Goal: Information Seeking & Learning: Learn about a topic

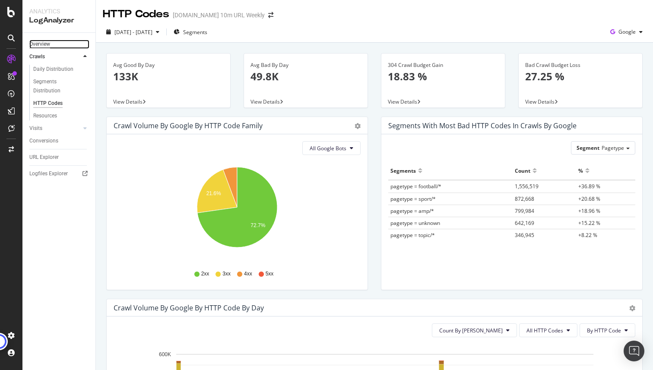
click at [38, 44] on div "Overview" at bounding box center [39, 44] width 21 height 9
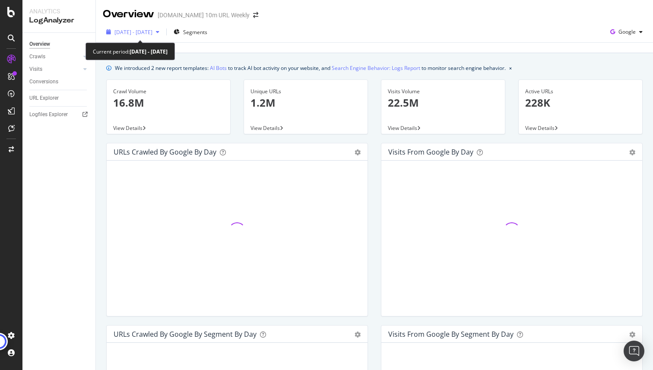
click at [135, 33] on span "[DATE] - [DATE]" at bounding box center [133, 31] width 38 height 7
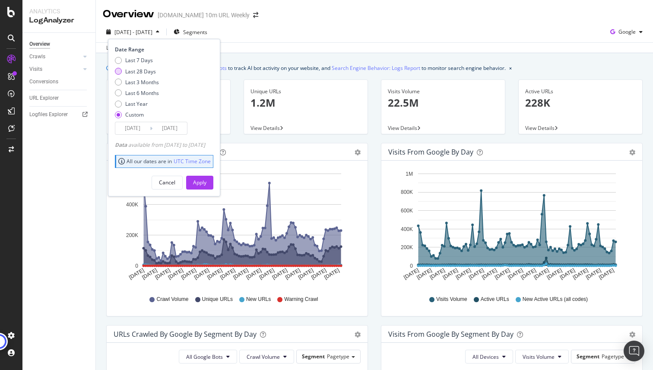
click at [138, 70] on div "Last 28 Days" at bounding box center [140, 71] width 31 height 7
type input "[DATE]"
click at [206, 186] on div "Apply" at bounding box center [199, 182] width 13 height 7
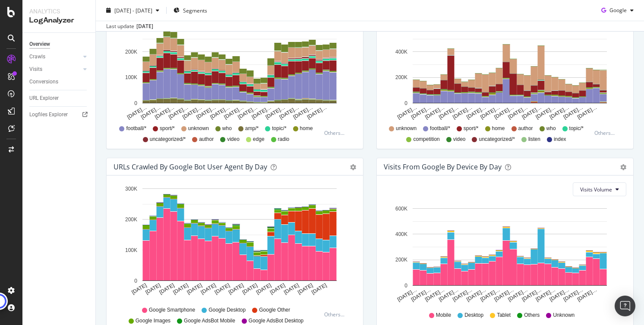
scroll to position [395, 0]
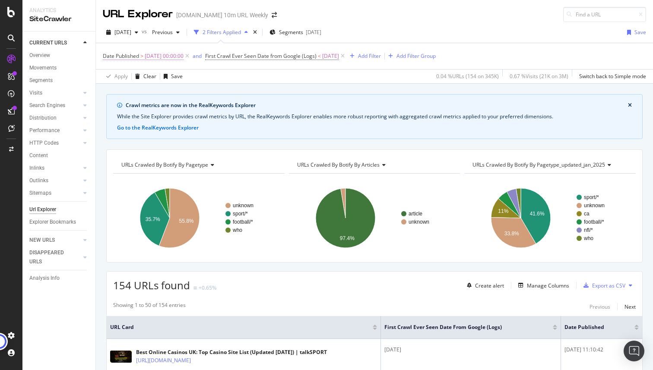
click at [178, 57] on span "[DATE] 00:00:00" at bounding box center [164, 56] width 39 height 12
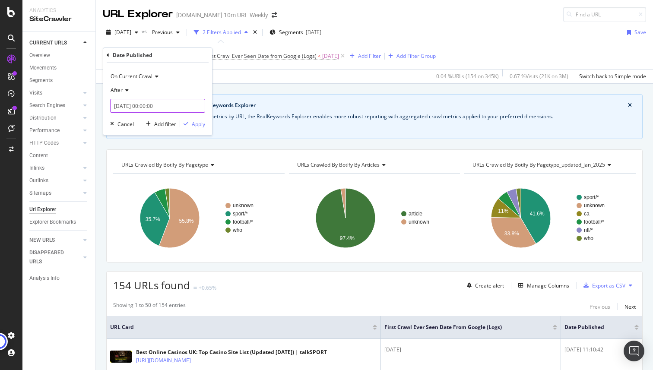
click at [145, 101] on input "2025-09-01 00:00:00" at bounding box center [157, 106] width 95 height 14
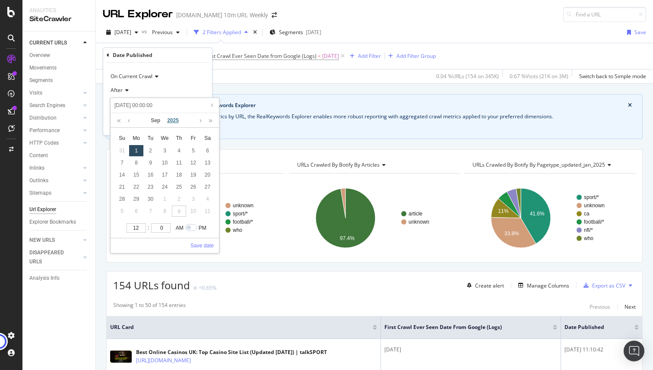
click at [174, 120] on link "2025" at bounding box center [173, 120] width 19 height 15
click at [160, 139] on link "2020" at bounding box center [165, 138] width 20 height 16
click at [199, 246] on link "Save date" at bounding box center [201, 246] width 23 height 8
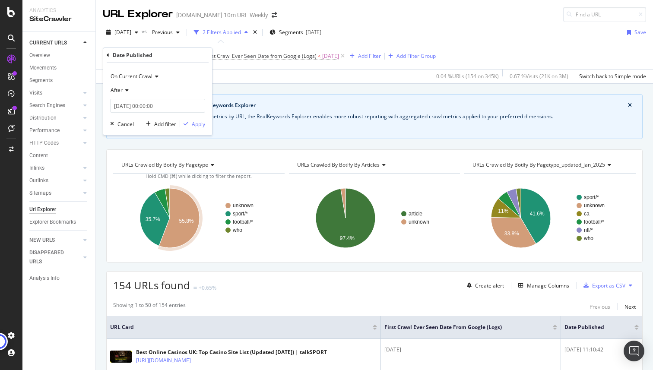
click at [126, 88] on icon at bounding box center [126, 90] width 6 height 5
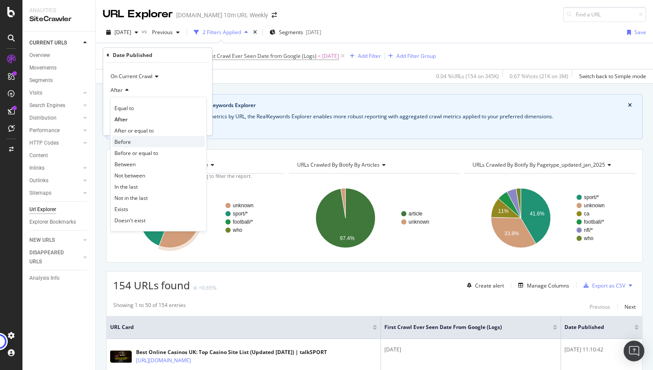
click at [133, 142] on div "Before" at bounding box center [158, 141] width 92 height 11
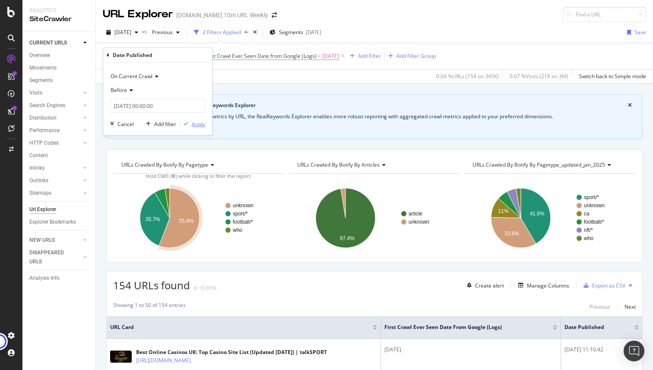
click at [201, 122] on div "Apply" at bounding box center [198, 123] width 13 height 7
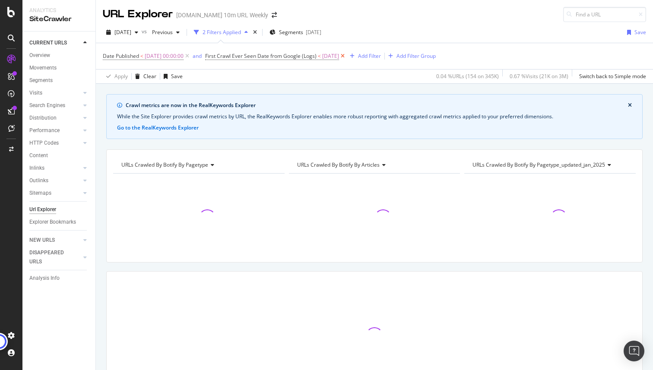
click at [346, 56] on icon at bounding box center [342, 56] width 7 height 9
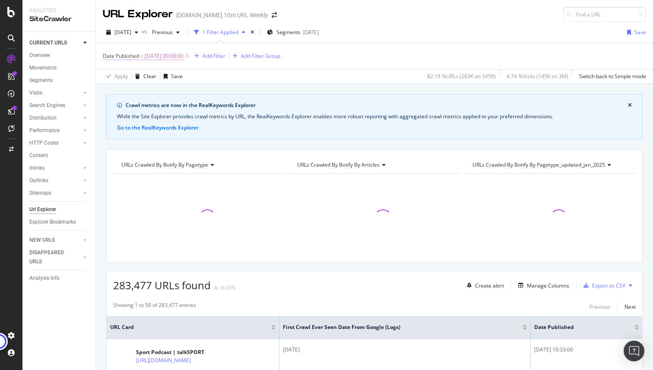
click at [161, 55] on span "2025-09-01 00:00:00" at bounding box center [164, 56] width 39 height 12
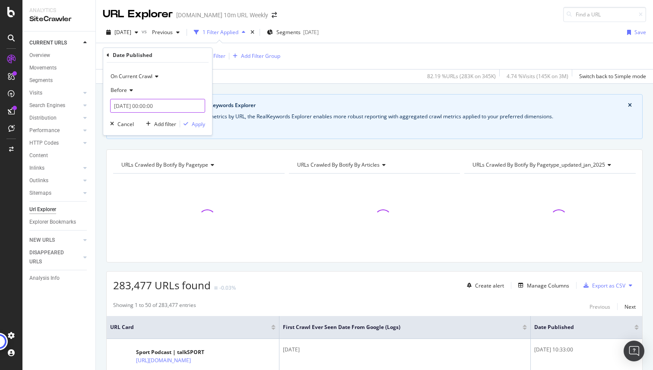
click at [120, 108] on input "2025-09-01 00:00:00" at bounding box center [157, 106] width 95 height 14
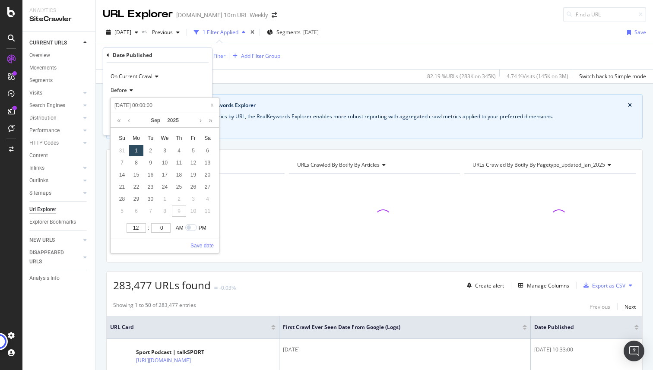
click at [125, 105] on input "2025-09-01 00:00:00" at bounding box center [164, 105] width 103 height 9
type input "202-09-01 00:00:00"
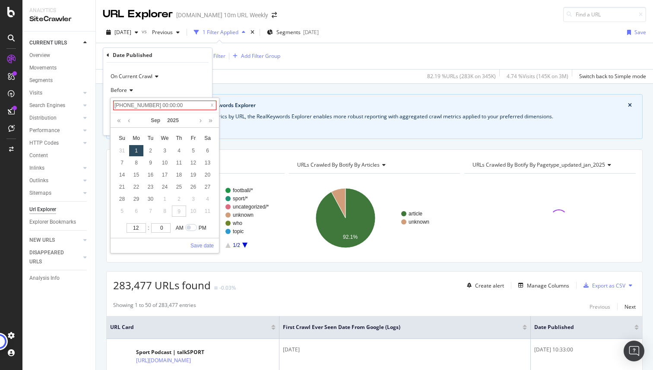
type input "2020-09-02 00:00:00"
type input "2020-09-01 00:00:00"
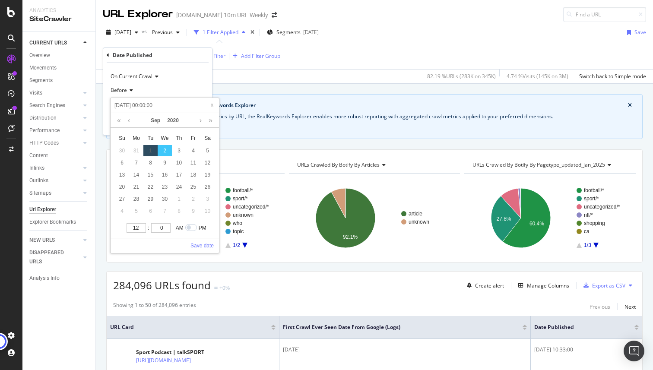
click at [198, 244] on link "Save date" at bounding box center [201, 246] width 23 height 8
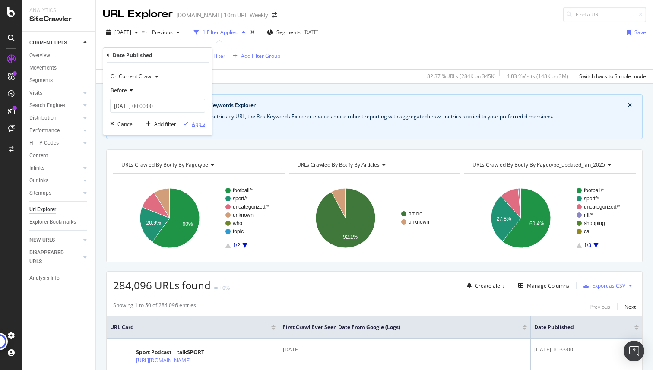
click at [195, 123] on div "Apply" at bounding box center [198, 123] width 13 height 7
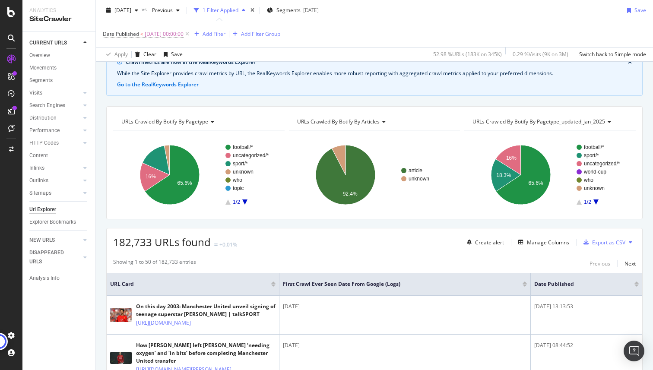
scroll to position [47, 0]
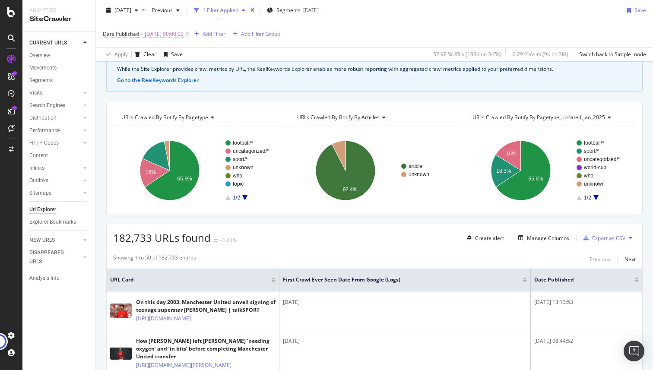
click at [140, 34] on span "Date Published < 2020-09-02 00:00:00" at bounding box center [143, 34] width 81 height 8
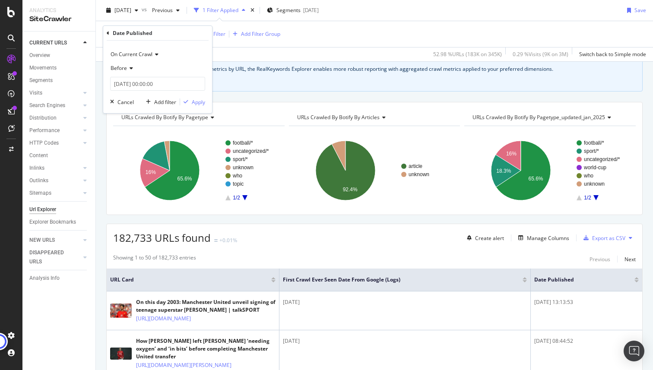
click at [282, 244] on div "182,733 URLs found +0.01% Create alert Manage Columns Export as CSV" at bounding box center [374, 234] width 535 height 21
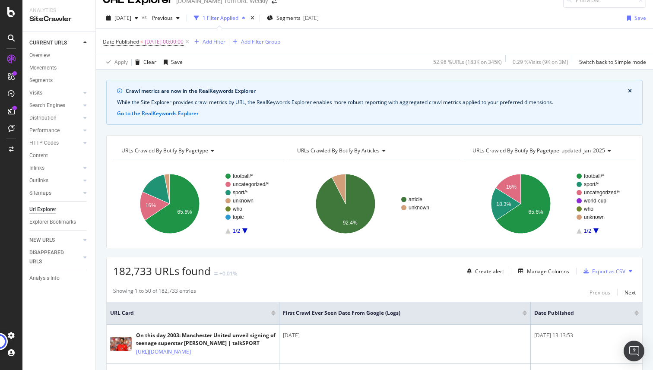
scroll to position [0, 0]
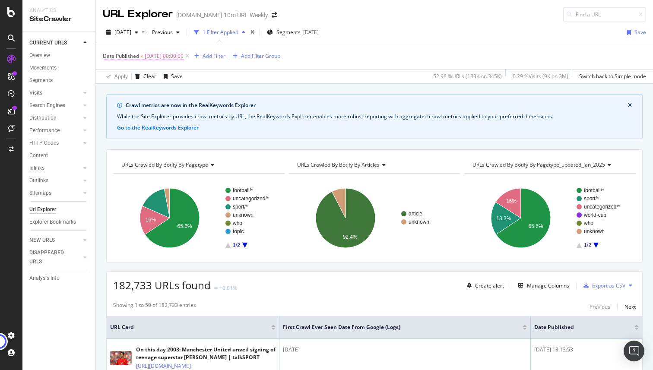
click at [168, 52] on span "2020-09-02 00:00:00" at bounding box center [164, 56] width 39 height 12
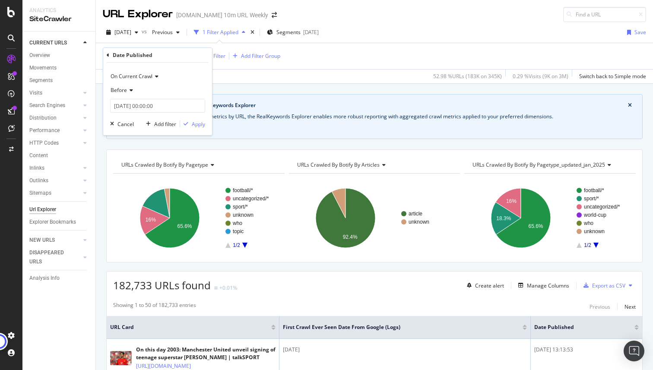
click at [106, 54] on div "Date Published On Current Crawl Before 2020-09-02 00:00:00 Cancel Add filter Ap…" at bounding box center [157, 91] width 109 height 87
click at [108, 55] on icon at bounding box center [108, 55] width 3 height 5
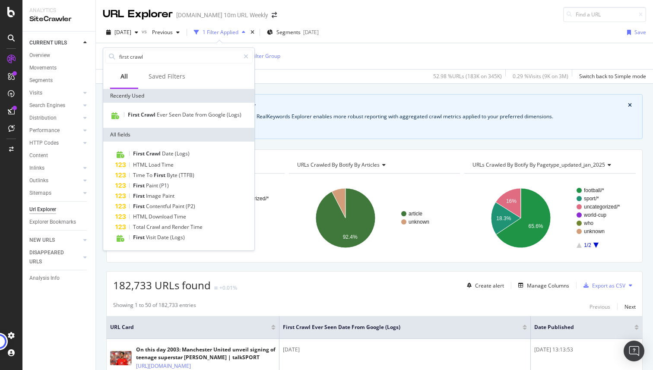
click at [163, 107] on div "First Crawl Ever Seen Date from Google (Logs)" at bounding box center [178, 115] width 151 height 25
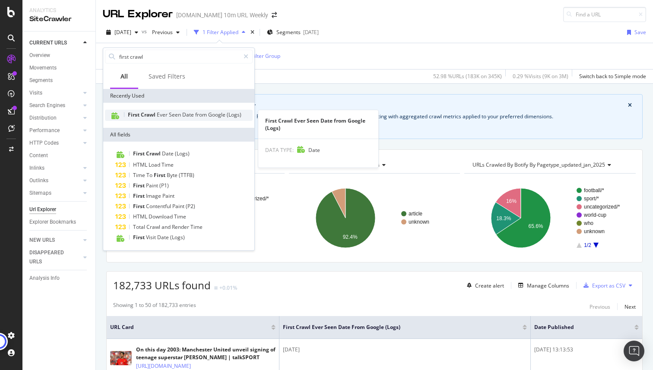
click at [164, 111] on span "Ever" at bounding box center [163, 114] width 12 height 7
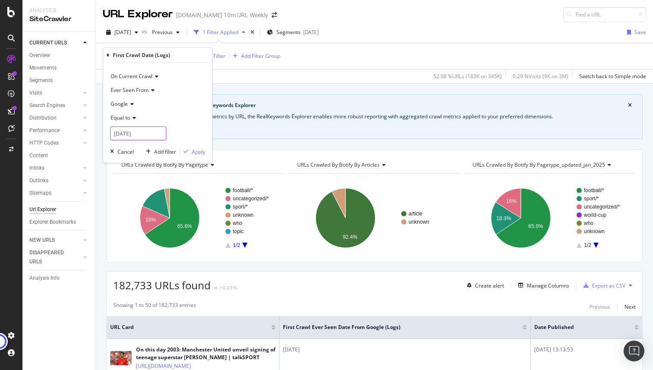
click at [123, 129] on input "2025-10-09" at bounding box center [138, 133] width 56 height 14
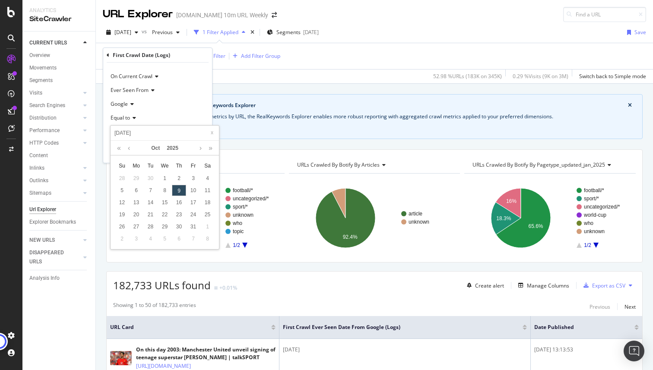
click at [124, 130] on input "2025-10-09" at bounding box center [164, 132] width 103 height 9
type input "202-10-09"
type input "2020-10-08"
type input "2020-10-09"
click at [174, 175] on div "1" at bounding box center [179, 178] width 14 height 11
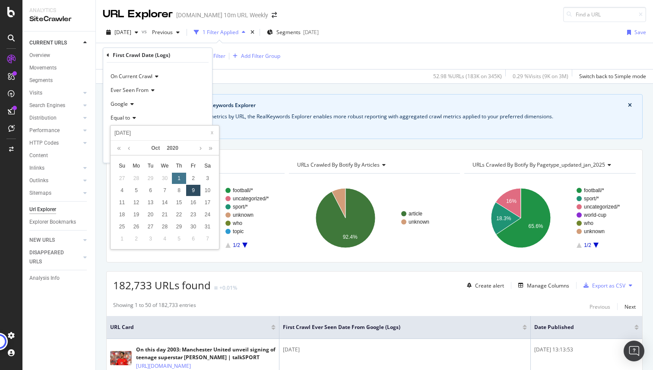
type input "2020-09-30"
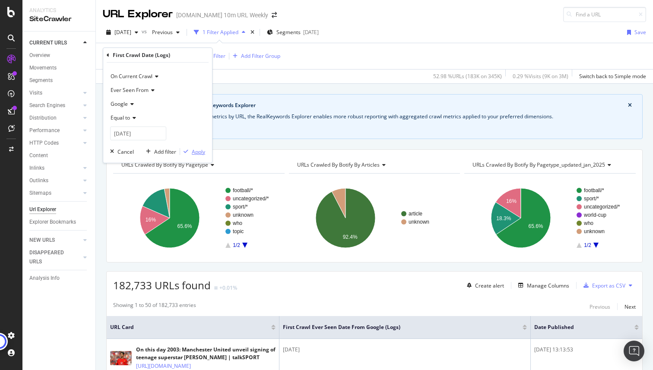
click at [197, 150] on div "Apply" at bounding box center [198, 151] width 13 height 7
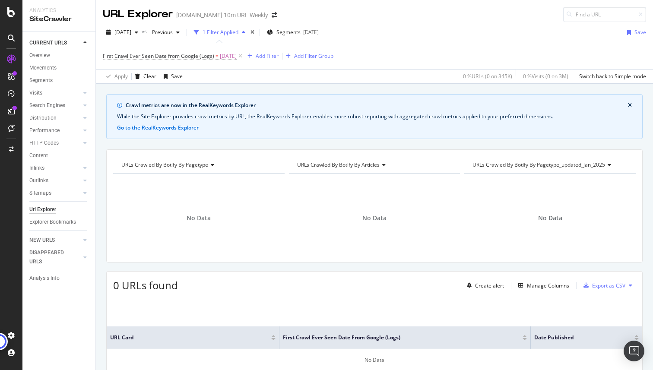
click at [177, 51] on span "First Crawl Ever Seen Date from Google (Logs) = 2020-09-30" at bounding box center [173, 56] width 141 height 12
click at [177, 58] on span "First Crawl Ever Seen Date from Google (Logs)" at bounding box center [158, 55] width 111 height 7
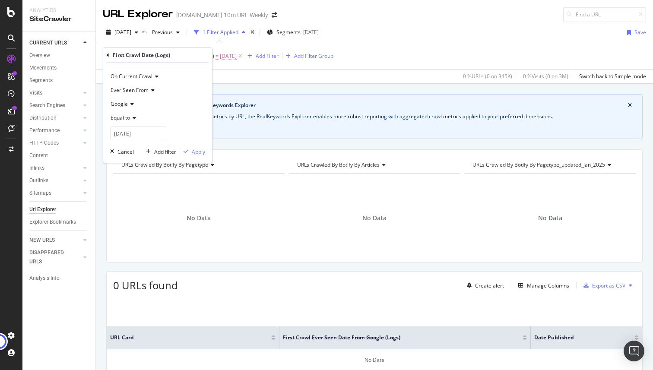
click at [130, 119] on icon at bounding box center [133, 117] width 6 height 5
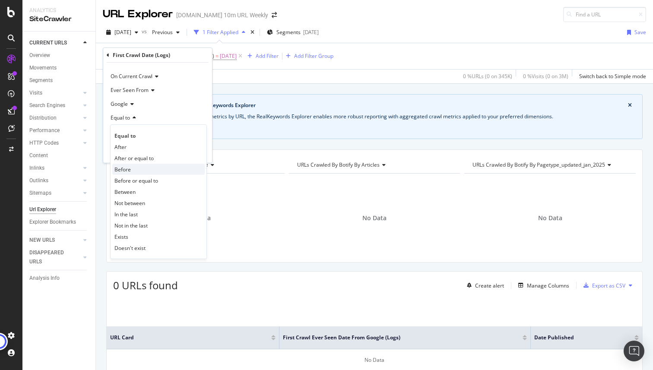
click at [133, 168] on div "Before" at bounding box center [158, 169] width 92 height 11
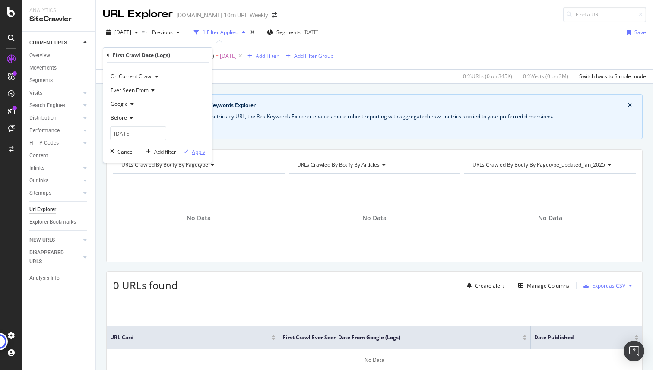
click at [201, 151] on div "Apply" at bounding box center [198, 151] width 13 height 7
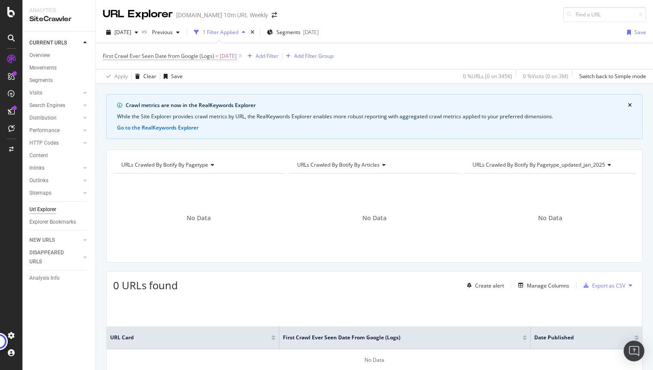
click at [185, 56] on span "First Crawl Ever Seen Date from Google (Logs)" at bounding box center [158, 55] width 111 height 7
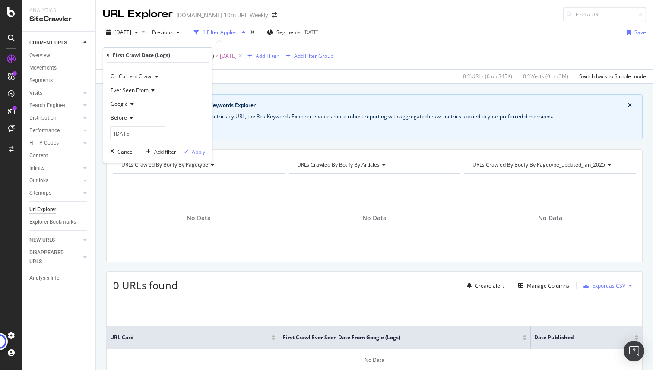
click at [109, 53] on icon at bounding box center [108, 55] width 3 height 5
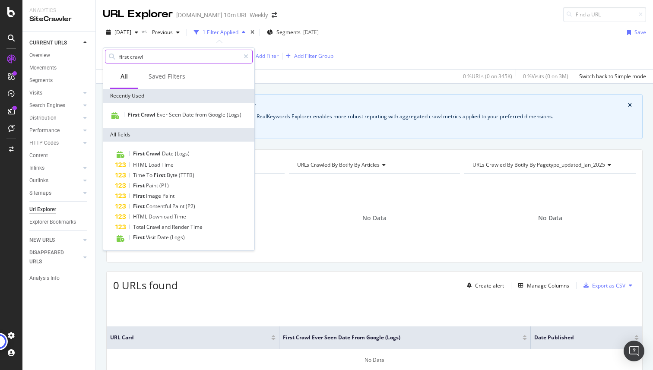
click at [126, 55] on input "first crawl" at bounding box center [178, 56] width 121 height 13
drag, startPoint x: 147, startPoint y: 59, endPoint x: 85, endPoint y: 62, distance: 61.4
click at [85, 62] on body "Analytics SiteCrawler CURRENT URLS Overview Movements Segments Visits Analysis …" at bounding box center [326, 185] width 653 height 370
type input "s"
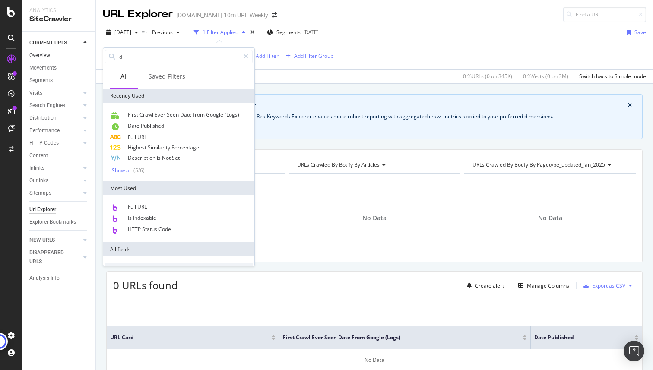
type input "da"
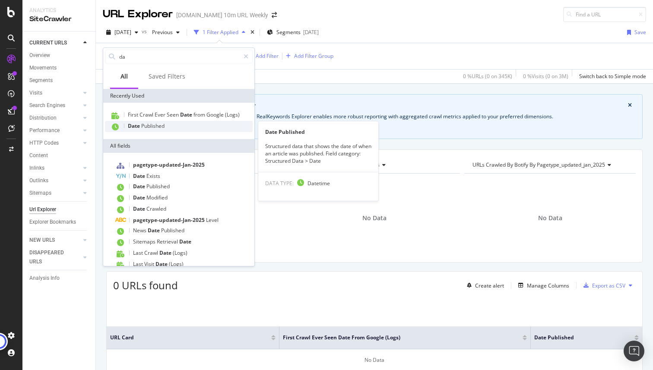
click at [141, 128] on span "Published" at bounding box center [152, 125] width 23 height 7
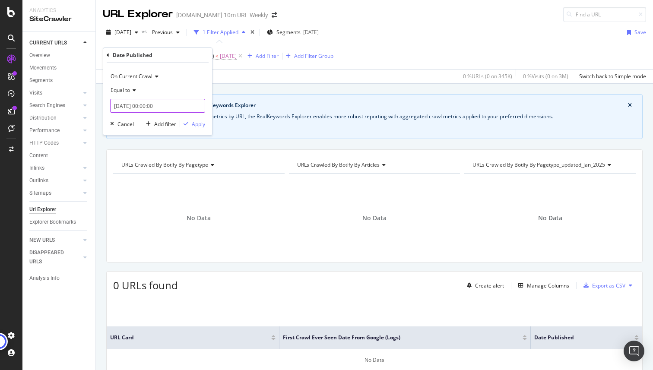
click at [122, 107] on input "2025-10-09 00:00:00" at bounding box center [157, 106] width 95 height 14
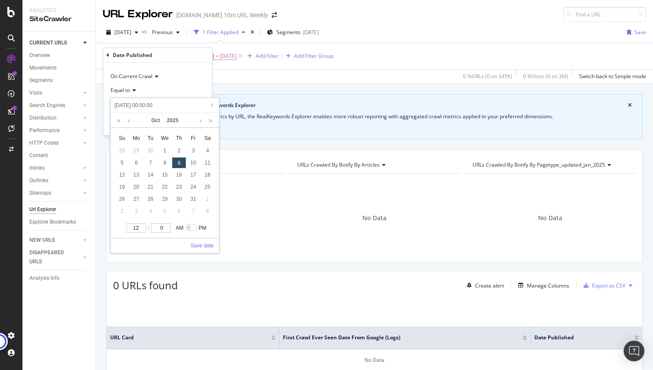
click at [126, 105] on input "2025-10-09 00:00:00" at bounding box center [164, 105] width 103 height 9
type input "202-10-09 00:00:00"
type input "2020-10-10 00:00:00"
type input "2020-10-09 00:00:00"
click at [191, 162] on div "9" at bounding box center [193, 162] width 14 height 11
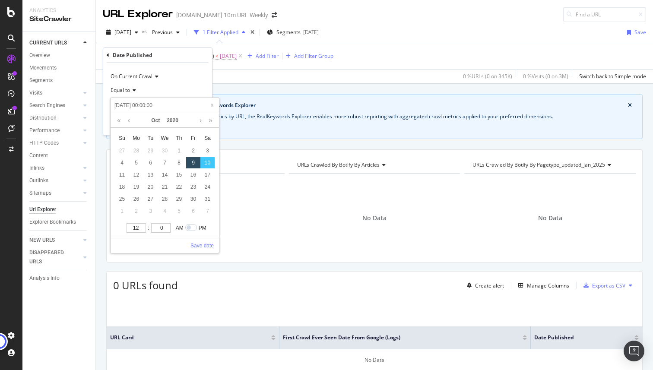
type input "2020-10-09 00:00:00"
click at [200, 246] on link "Save date" at bounding box center [201, 246] width 23 height 8
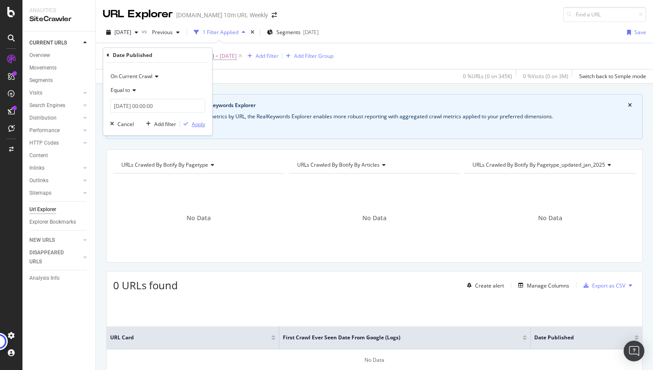
click at [196, 123] on div "Apply" at bounding box center [198, 123] width 13 height 7
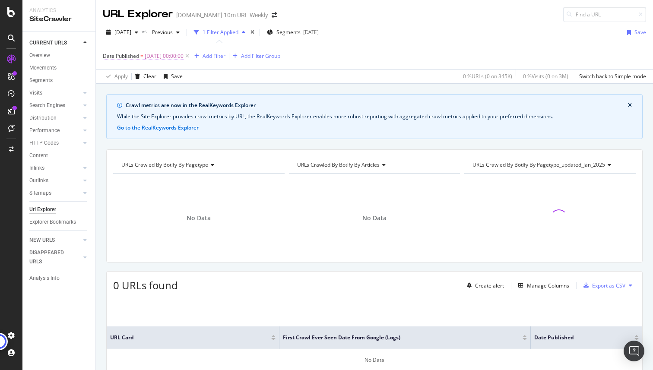
click at [157, 56] on span "2020-10-09 00:00:00" at bounding box center [164, 56] width 39 height 12
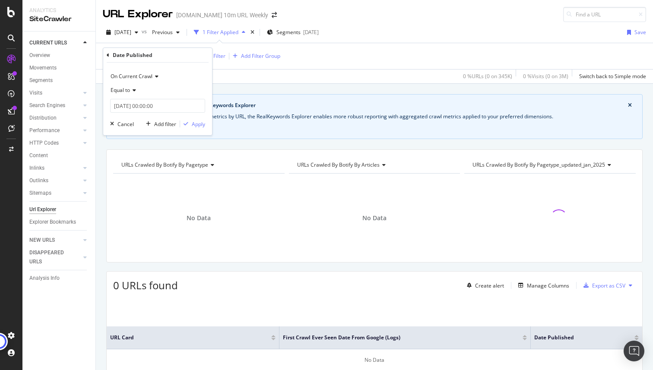
click at [126, 90] on span "Equal to" at bounding box center [119, 89] width 19 height 7
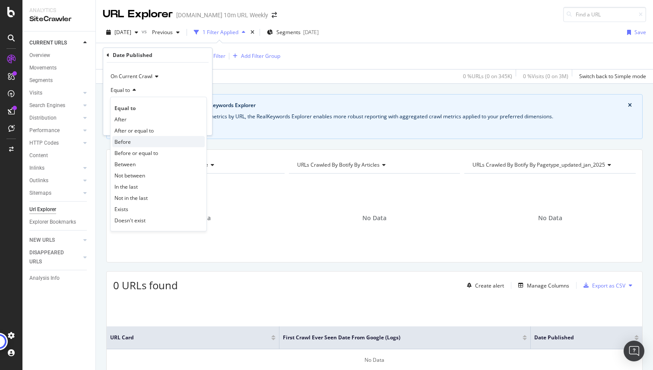
click at [126, 141] on span "Before" at bounding box center [122, 141] width 16 height 7
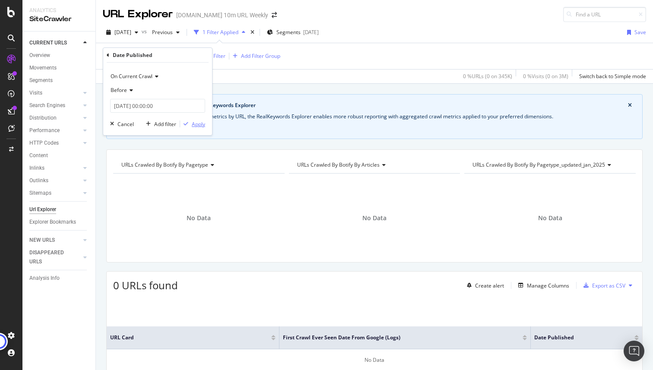
click at [198, 121] on div "Apply" at bounding box center [198, 123] width 13 height 7
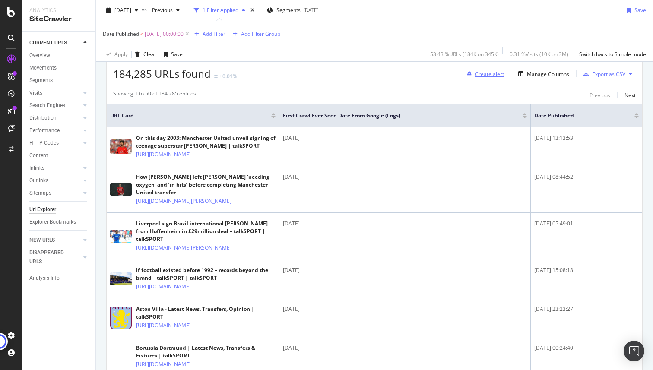
scroll to position [211, 0]
click at [555, 75] on div "Manage Columns" at bounding box center [548, 74] width 42 height 7
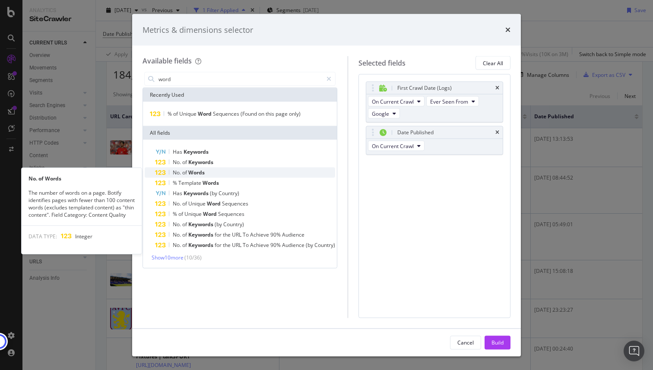
type input "word"
click at [205, 170] on span "Words" at bounding box center [196, 172] width 16 height 7
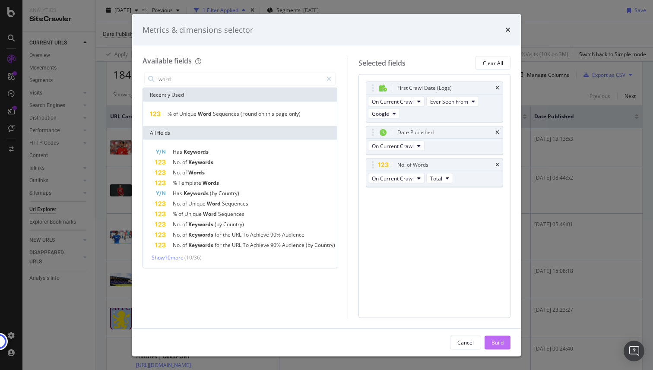
click at [498, 337] on div "Build" at bounding box center [497, 342] width 12 height 13
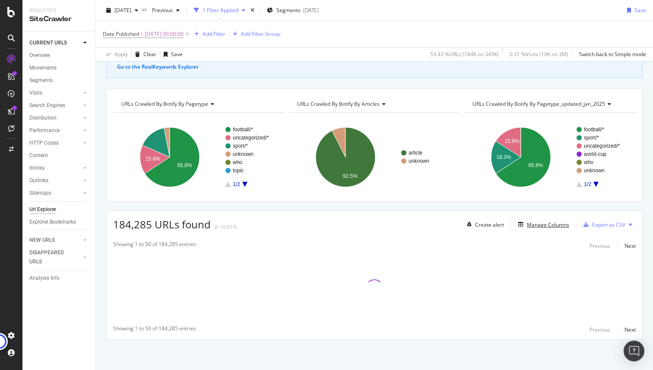
scroll to position [61, 0]
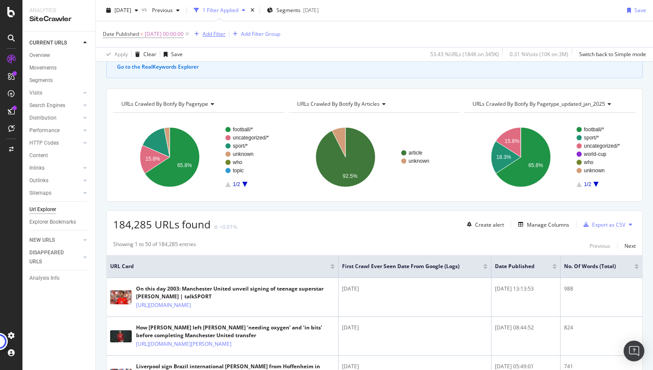
click at [222, 35] on div "Add Filter" at bounding box center [213, 33] width 23 height 7
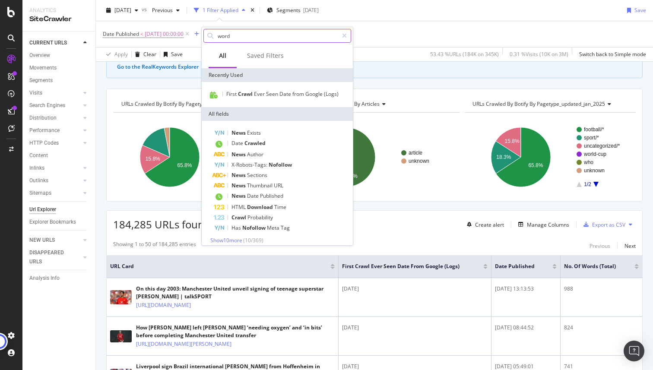
type input "words"
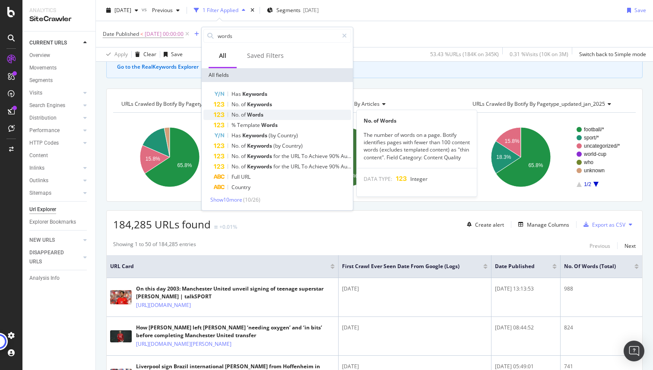
click at [246, 117] on span "of" at bounding box center [244, 114] width 6 height 7
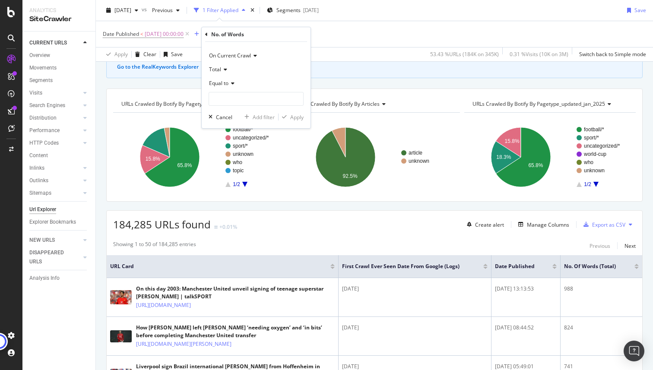
click at [224, 69] on icon at bounding box center [224, 69] width 6 height 5
click at [248, 69] on div "Total" at bounding box center [255, 70] width 95 height 14
click at [214, 69] on span "Total" at bounding box center [215, 69] width 12 height 7
click at [232, 111] on div "Content" at bounding box center [257, 109] width 92 height 11
click at [226, 83] on span "Equal to" at bounding box center [218, 82] width 19 height 7
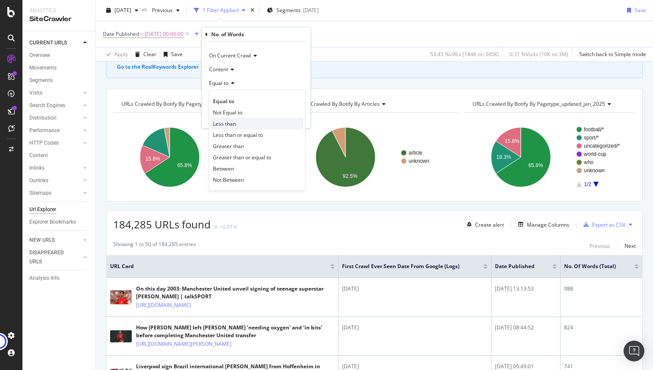
click at [237, 122] on div "Less than" at bounding box center [257, 123] width 92 height 11
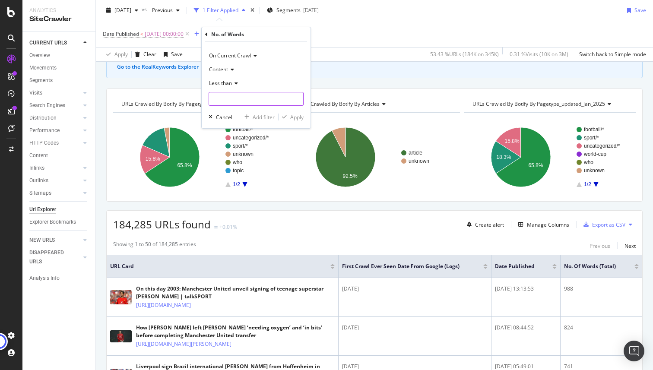
click at [230, 92] on input "number" at bounding box center [255, 99] width 95 height 14
type input "1"
type input "4"
type input "50"
click at [292, 118] on div "Apply" at bounding box center [296, 117] width 13 height 7
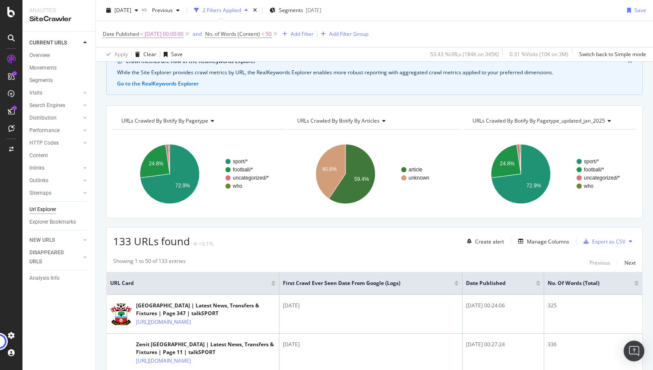
scroll to position [38, 0]
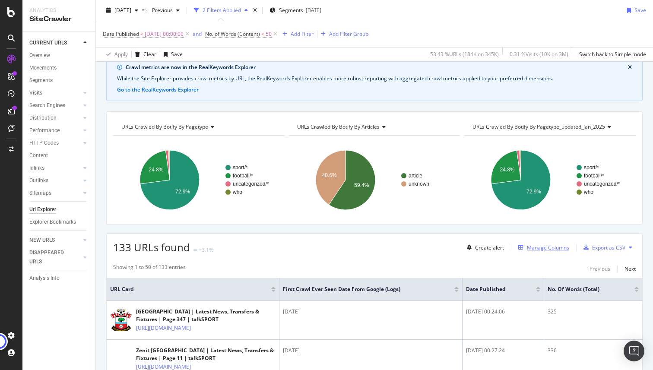
click at [548, 250] on div "Manage Columns" at bounding box center [548, 247] width 42 height 7
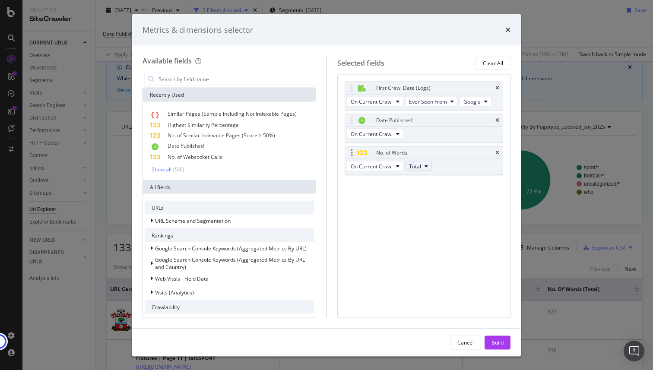
click at [424, 167] on icon "modal" at bounding box center [425, 166] width 3 height 5
click at [428, 221] on div "Total Template Content" at bounding box center [424, 197] width 38 height 52
click at [426, 208] on div "Content" at bounding box center [423, 213] width 37 height 13
click at [499, 348] on div "Build" at bounding box center [497, 342] width 12 height 13
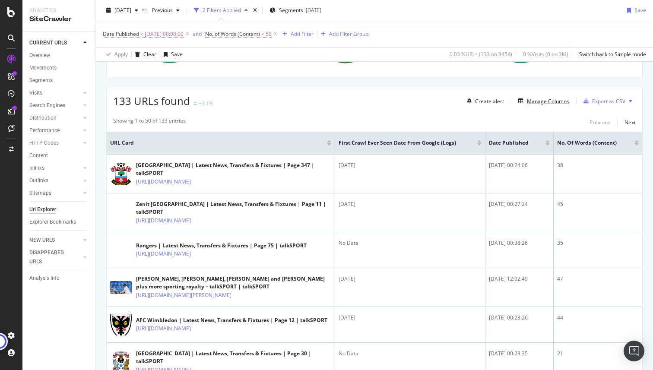
scroll to position [178, 0]
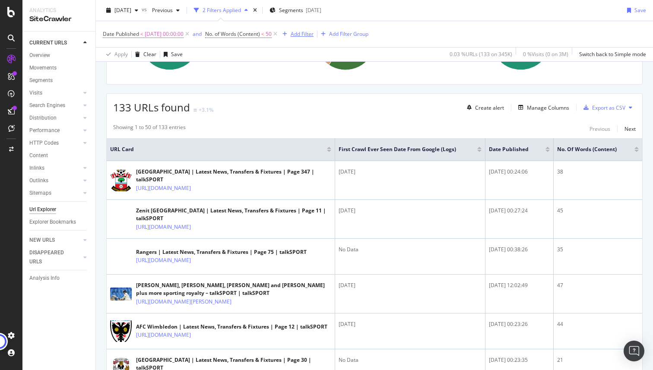
click at [311, 32] on div "Add Filter" at bounding box center [301, 33] width 23 height 7
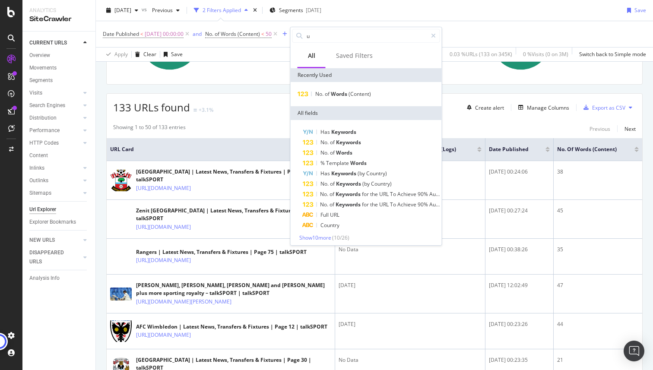
type input "ur"
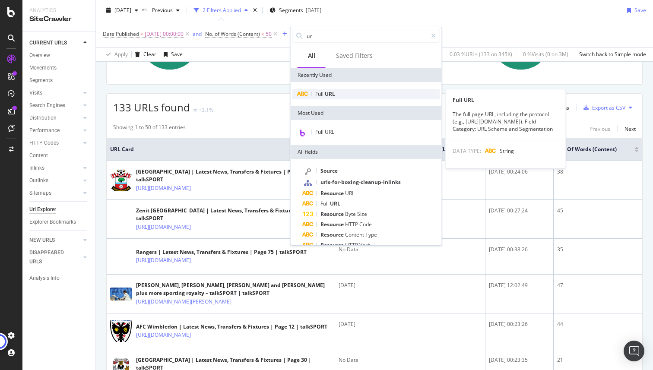
click at [328, 92] on span "URL" at bounding box center [330, 93] width 10 height 7
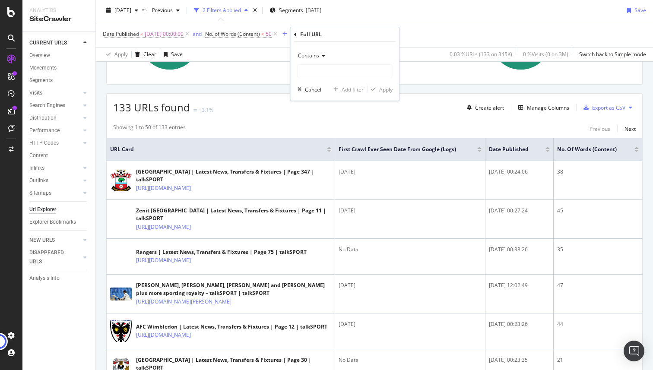
click at [317, 55] on span "Contains" at bounding box center [308, 55] width 21 height 7
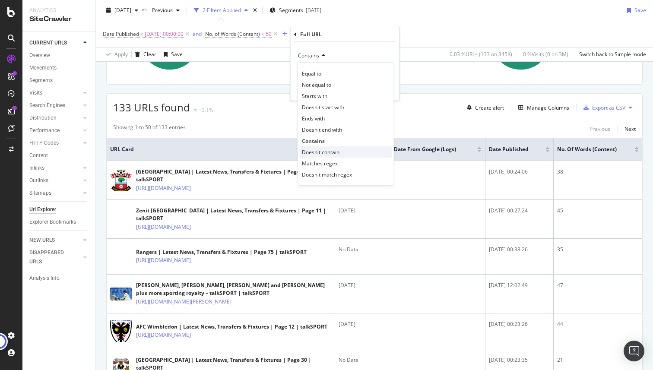
click at [329, 151] on span "Doesn't contain" at bounding box center [321, 151] width 38 height 7
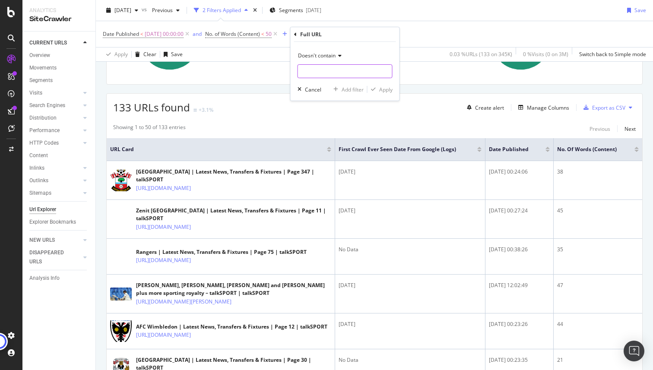
click at [314, 73] on input "text" at bounding box center [345, 71] width 94 height 14
type input "/page/"
click at [388, 94] on div "Doesn't contain /page/ Cancel Add filter Apply" at bounding box center [344, 71] width 109 height 59
click at [385, 91] on div "Apply" at bounding box center [385, 89] width 13 height 7
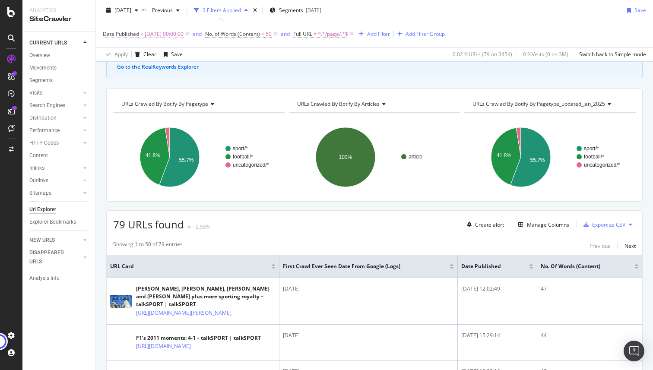
scroll to position [178, 0]
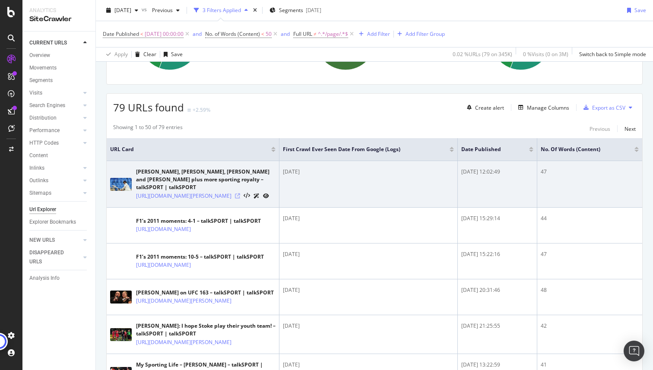
click at [240, 195] on icon at bounding box center [237, 195] width 5 height 5
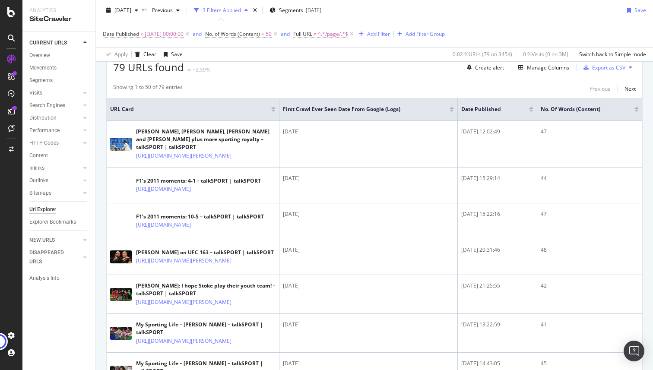
scroll to position [227, 0]
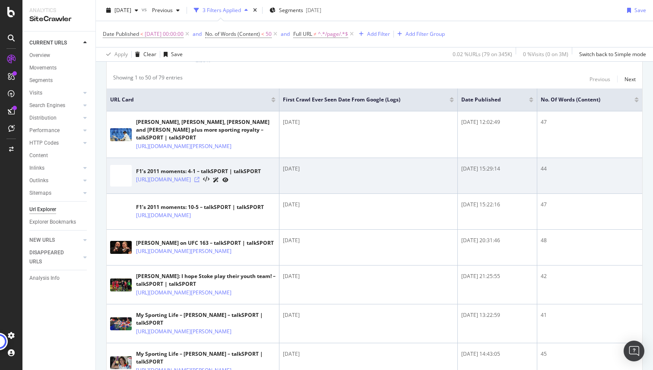
click at [199, 182] on icon at bounding box center [196, 179] width 5 height 5
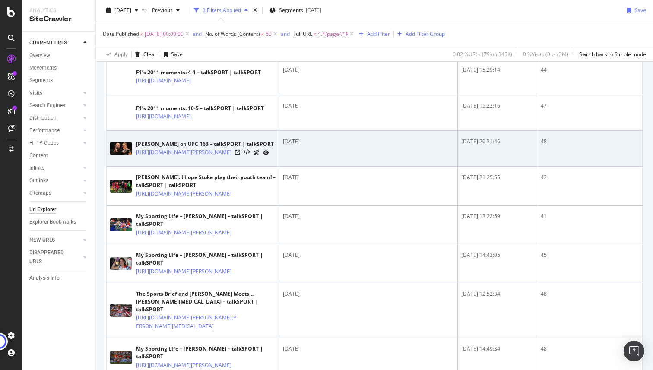
scroll to position [345, 0]
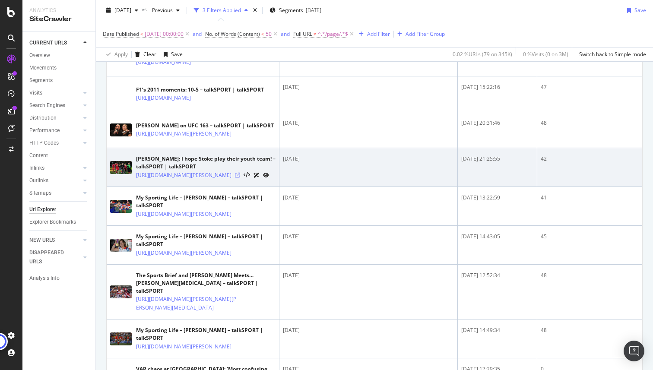
click at [240, 178] on icon at bounding box center [237, 175] width 5 height 5
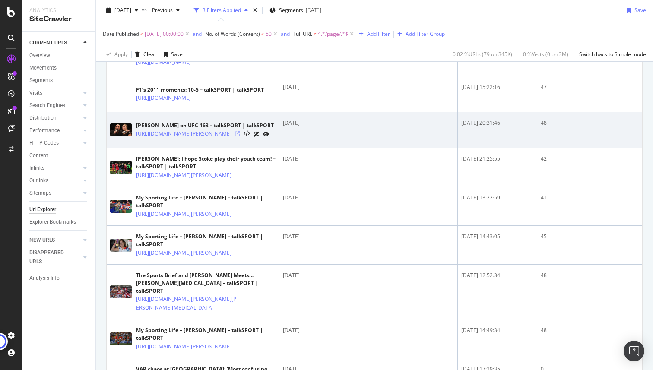
click at [240, 136] on icon at bounding box center [237, 133] width 5 height 5
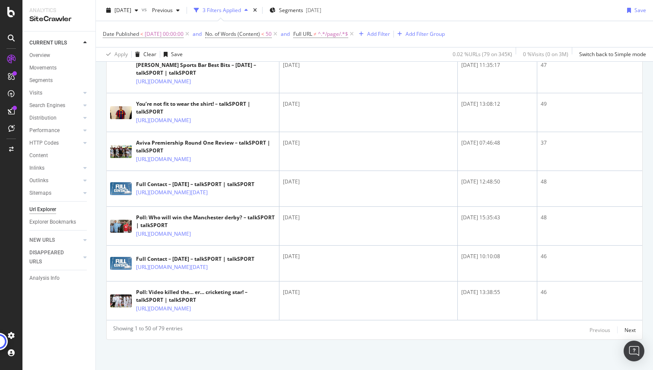
scroll to position [2625, 0]
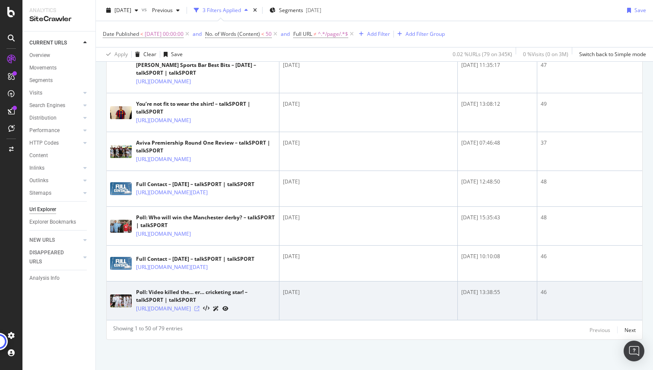
click at [199, 306] on icon at bounding box center [196, 308] width 5 height 5
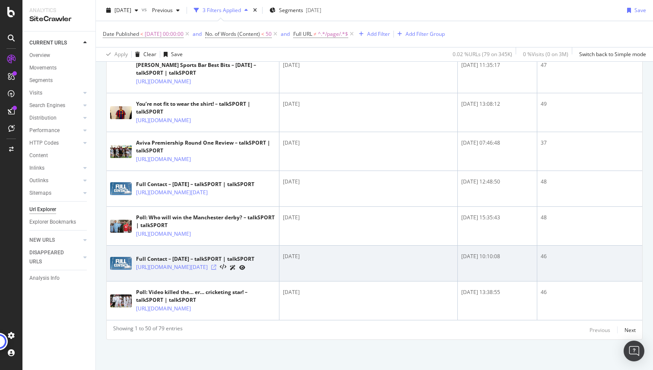
click at [216, 265] on icon at bounding box center [213, 267] width 5 height 5
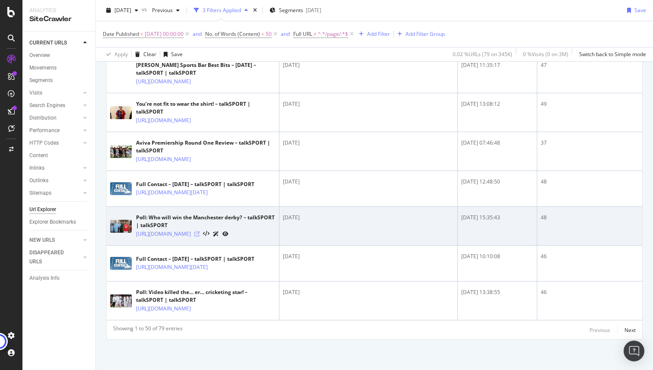
click at [199, 231] on icon at bounding box center [196, 233] width 5 height 5
